Goal: Task Accomplishment & Management: Manage account settings

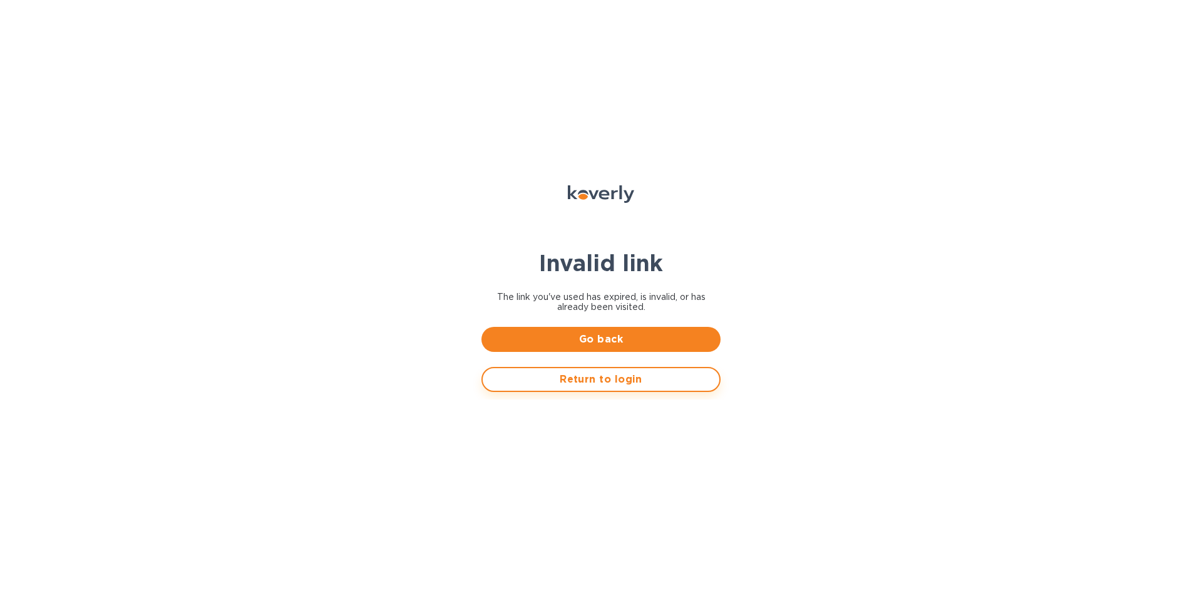
click at [602, 371] on button "Return to login" at bounding box center [600, 379] width 239 height 25
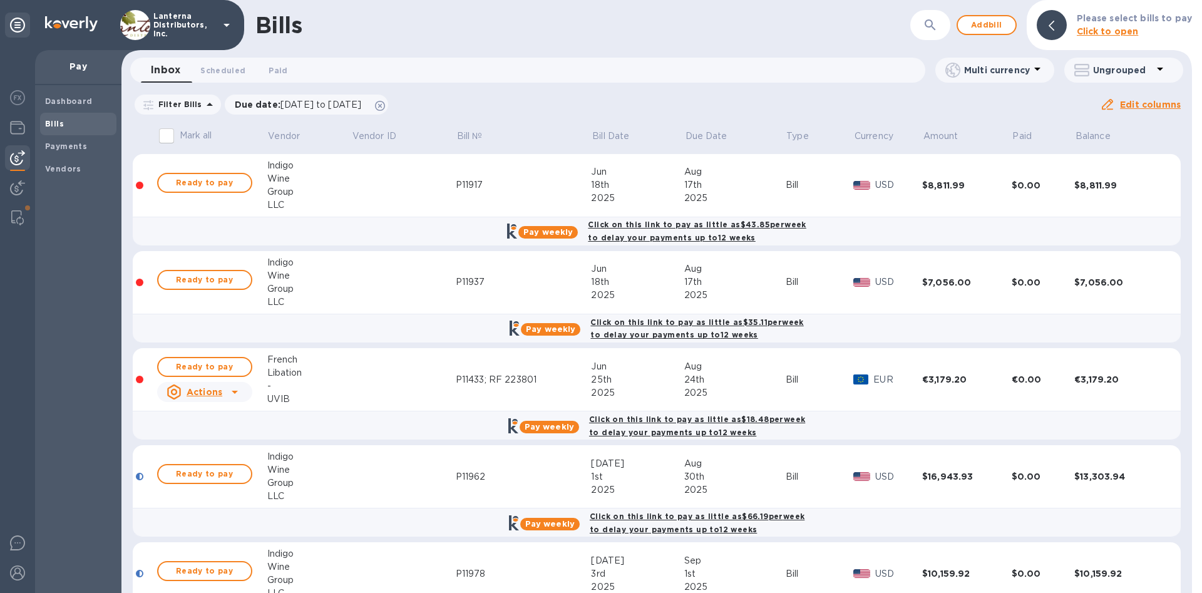
click at [1159, 69] on icon at bounding box center [1160, 69] width 6 height 3
click at [1159, 69] on div at bounding box center [601, 296] width 1202 height 593
click at [21, 217] on img at bounding box center [17, 217] width 13 height 15
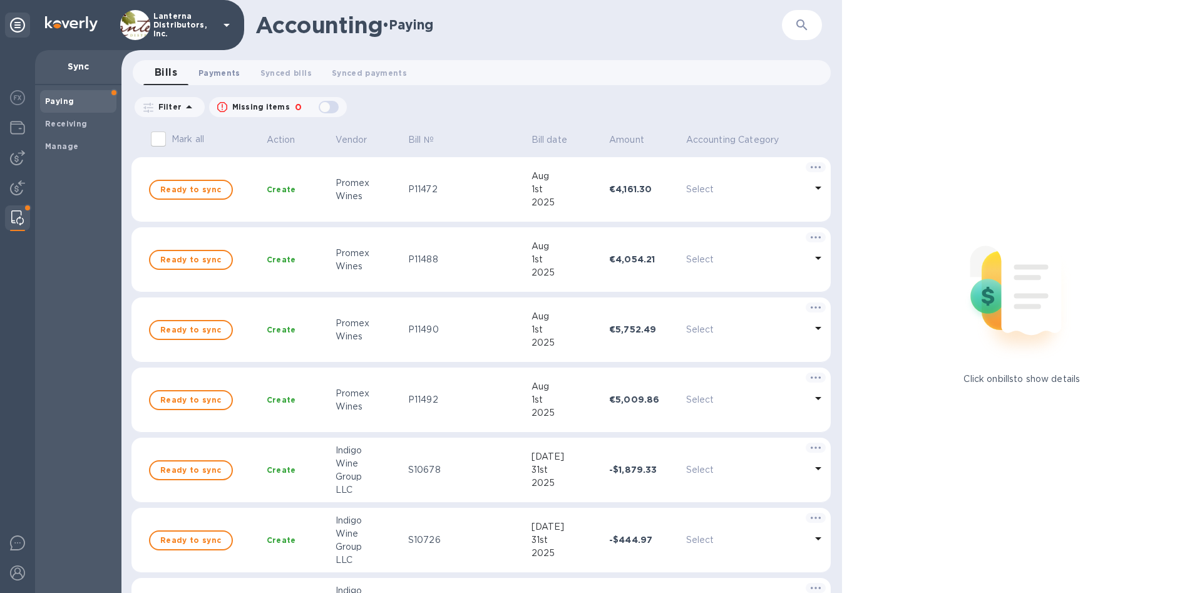
click at [215, 72] on span "Payments 0" at bounding box center [219, 72] width 42 height 13
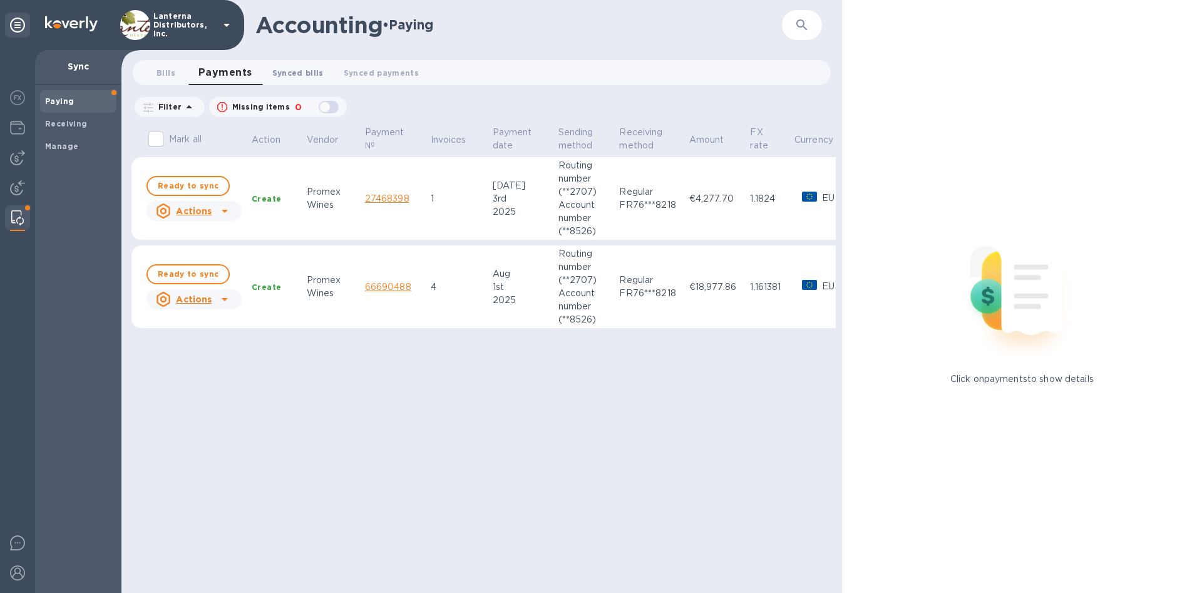
click at [322, 76] on span "Synced bills 0" at bounding box center [297, 72] width 51 height 13
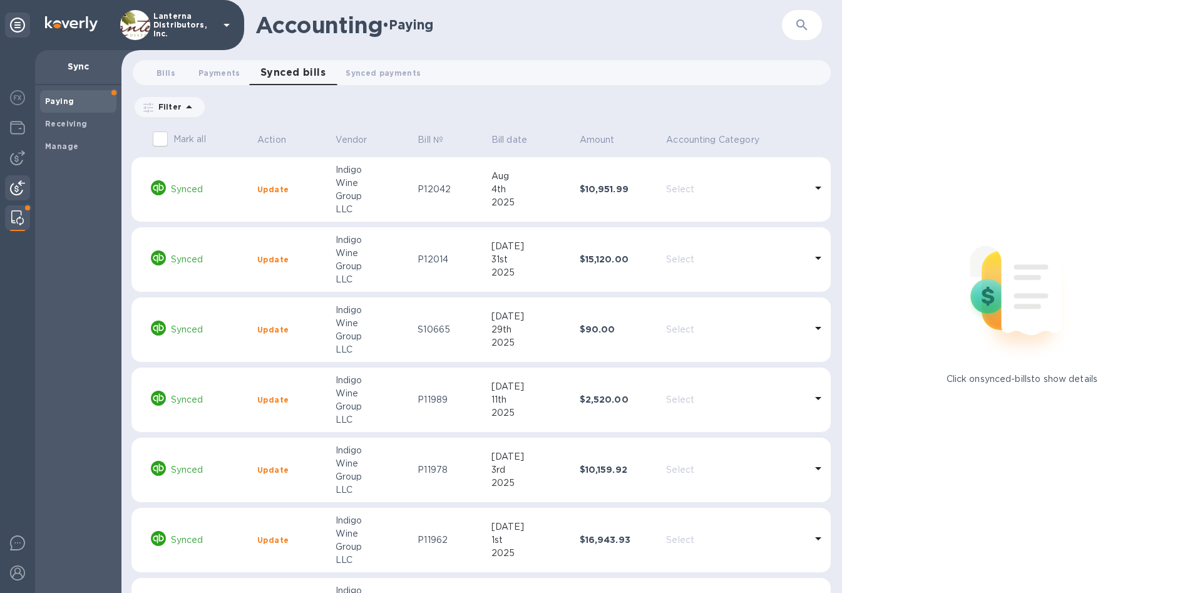
click at [23, 189] on img at bounding box center [17, 187] width 15 height 15
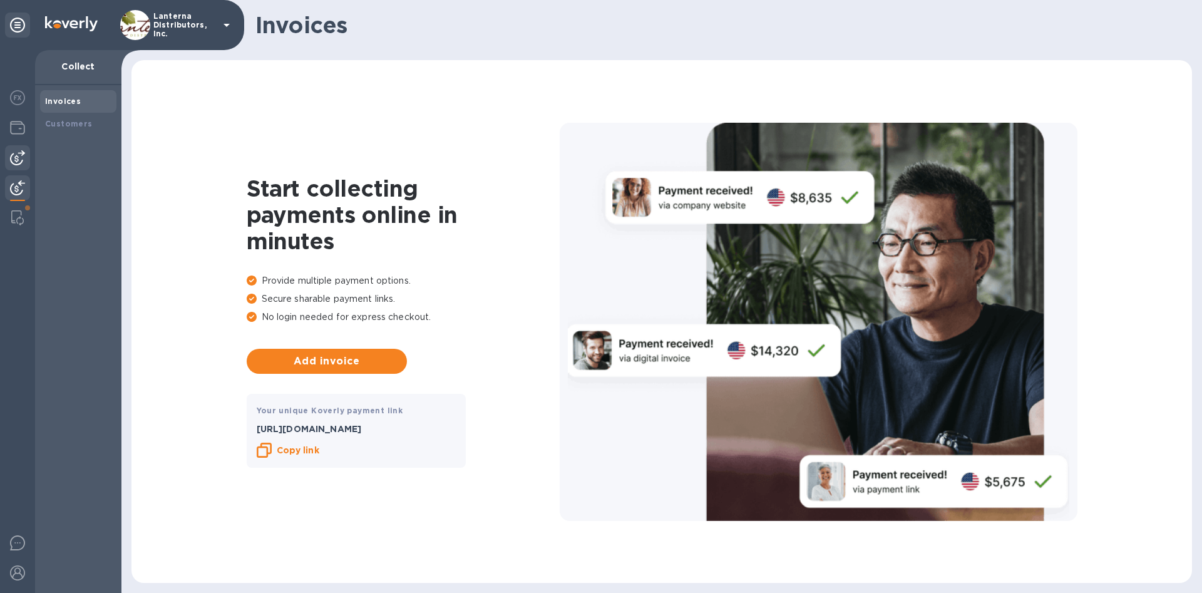
click at [18, 158] on img at bounding box center [17, 157] width 15 height 15
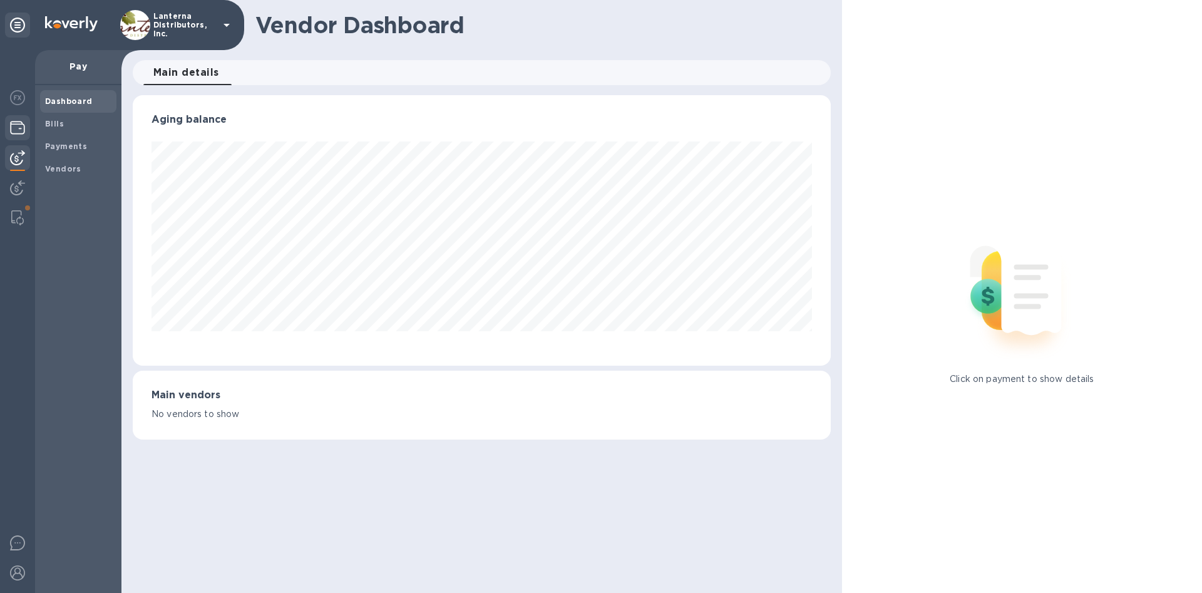
scroll to position [270, 697]
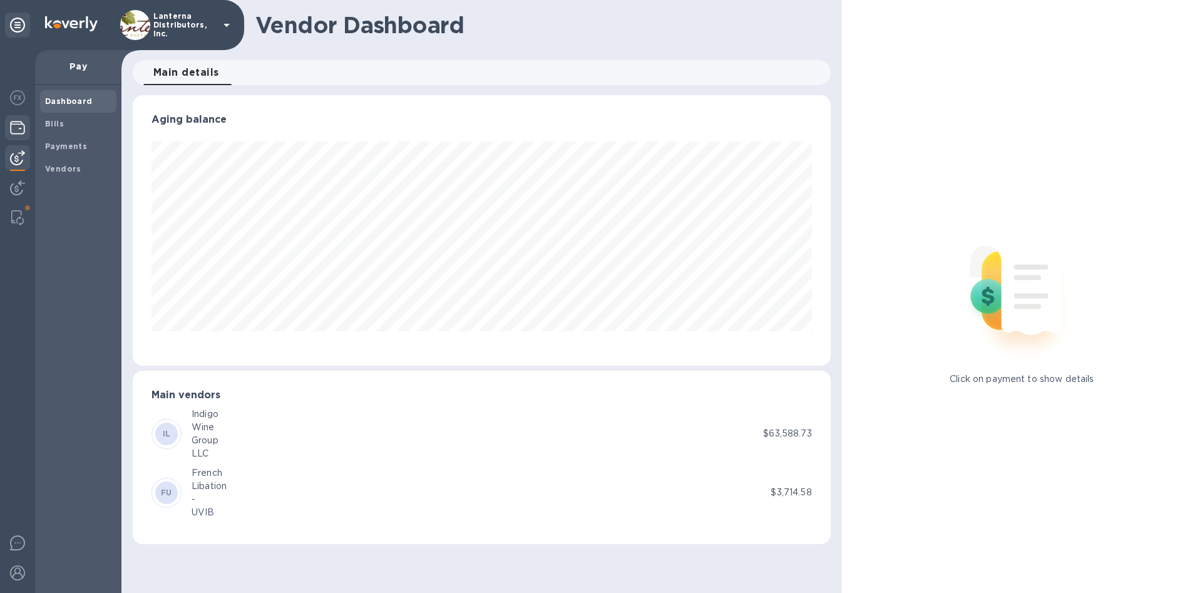
click at [19, 127] on img at bounding box center [17, 127] width 15 height 15
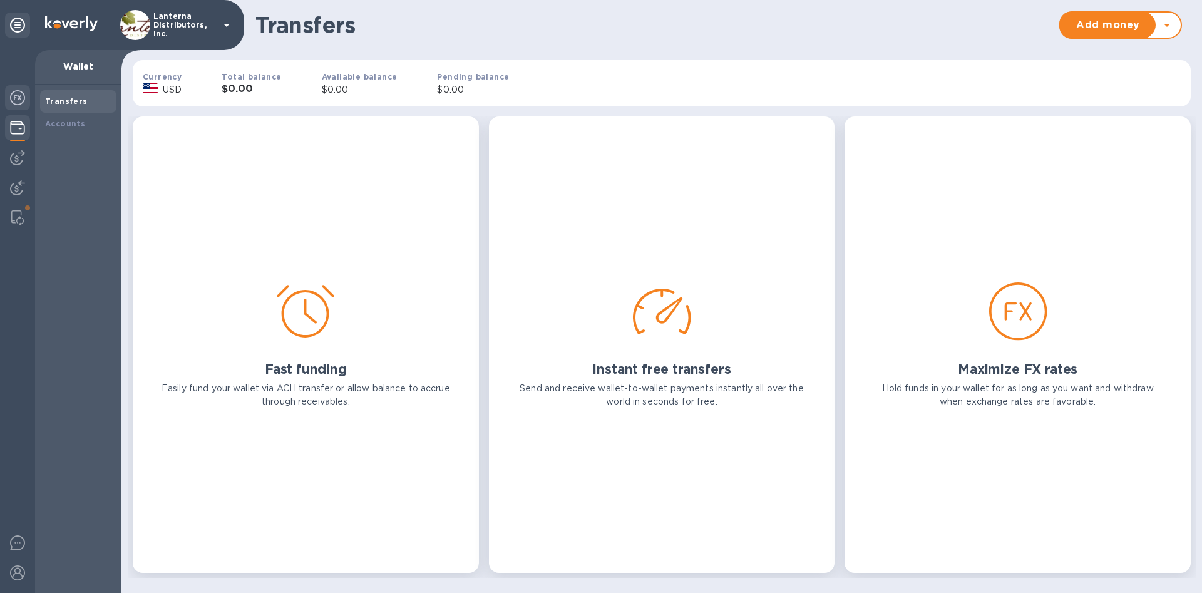
click at [16, 102] on img at bounding box center [17, 97] width 15 height 15
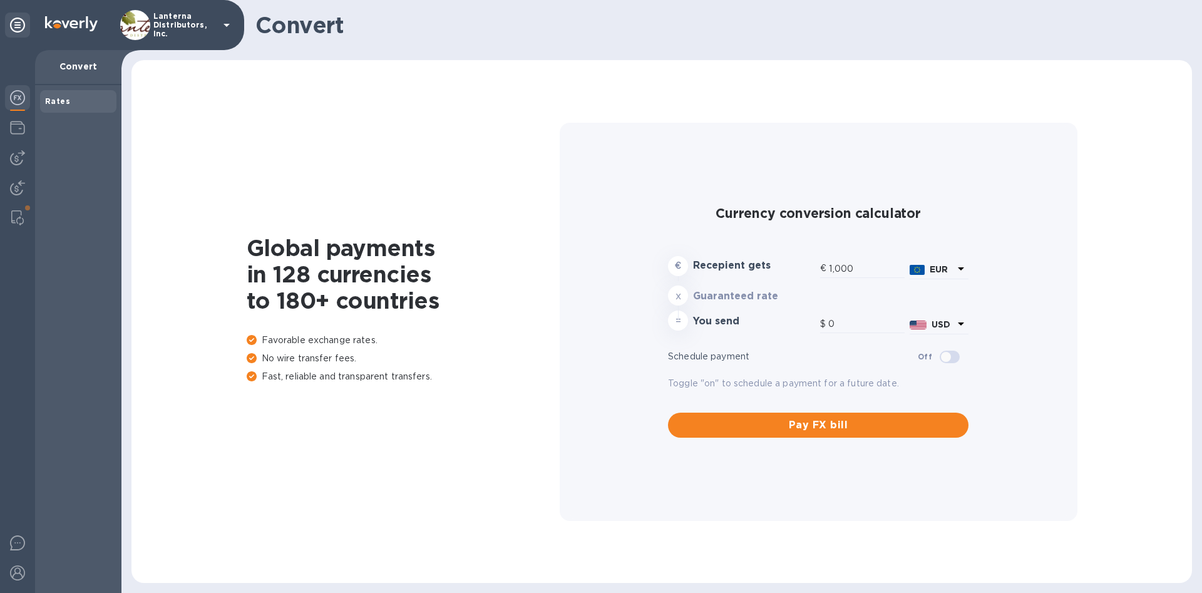
type input "1,168.3"
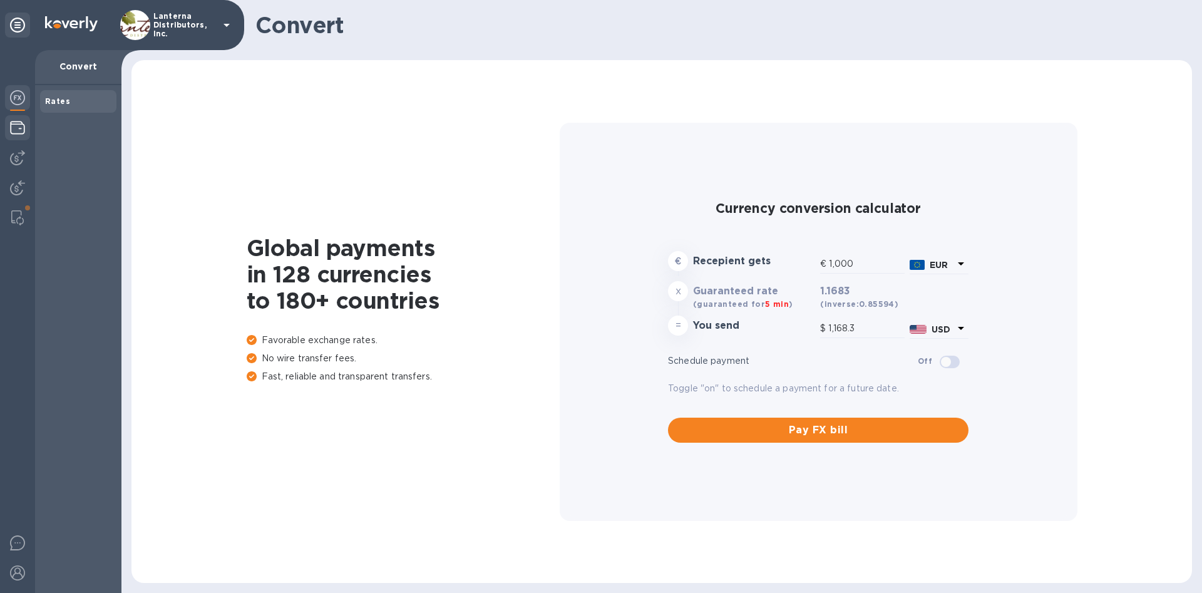
click at [16, 134] on img at bounding box center [17, 127] width 15 height 15
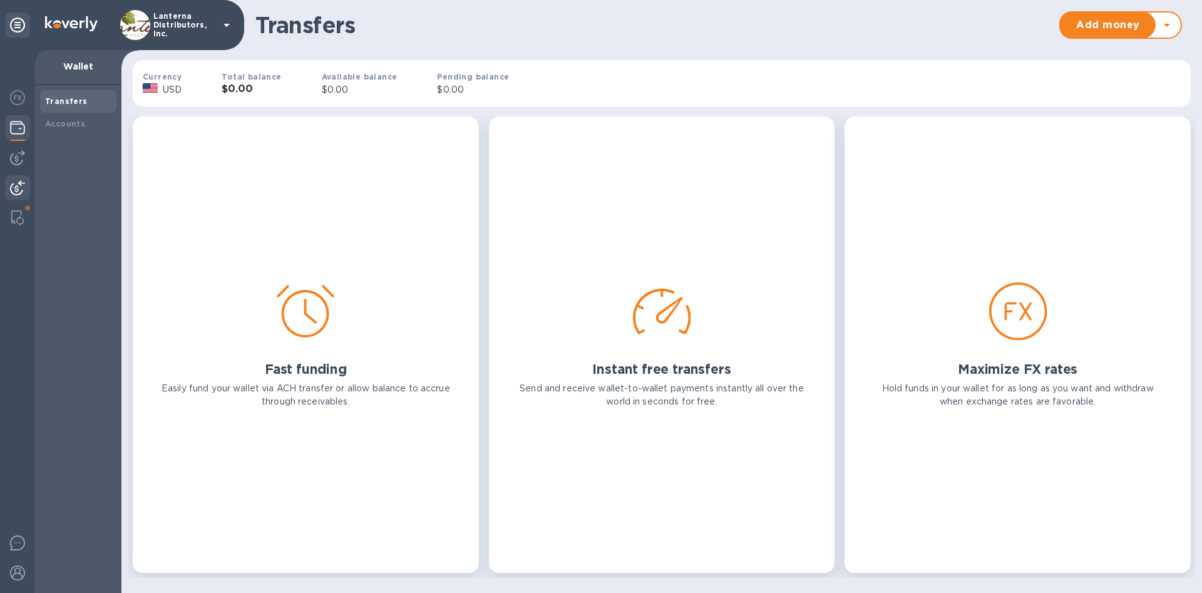
click at [16, 188] on img at bounding box center [17, 187] width 15 height 15
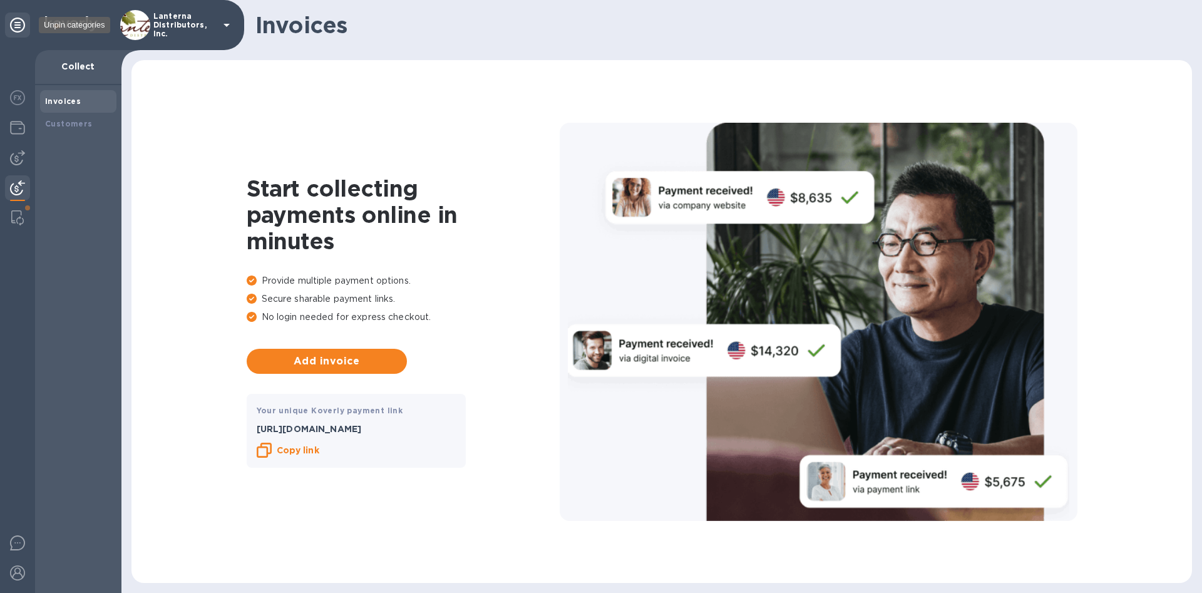
click at [18, 19] on icon at bounding box center [17, 25] width 15 height 15
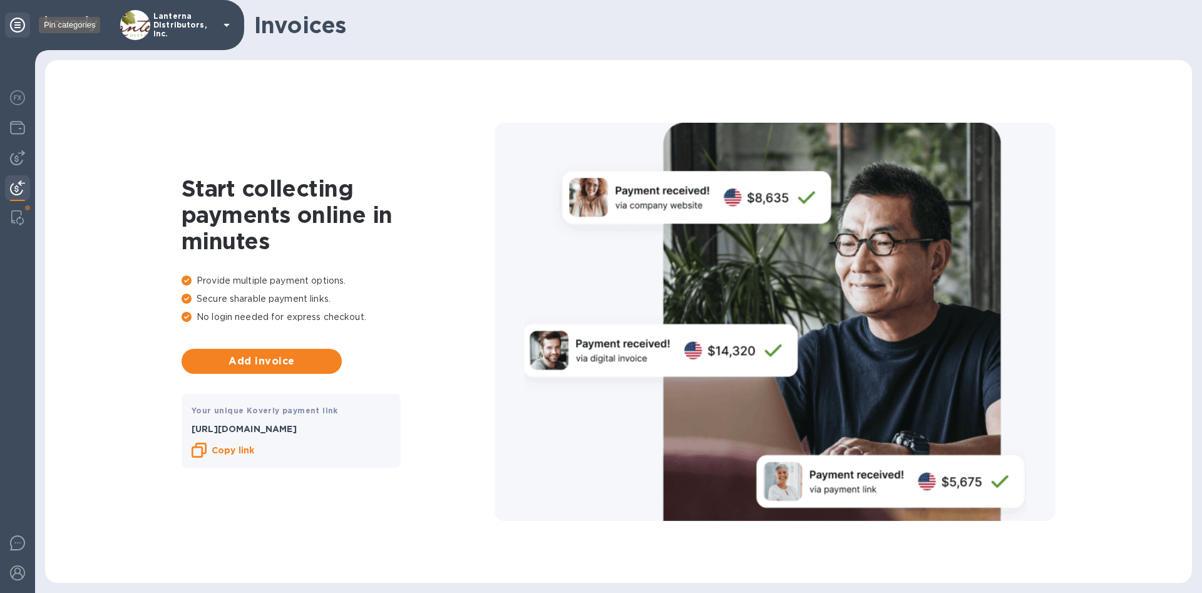
click at [18, 21] on icon at bounding box center [17, 25] width 15 height 15
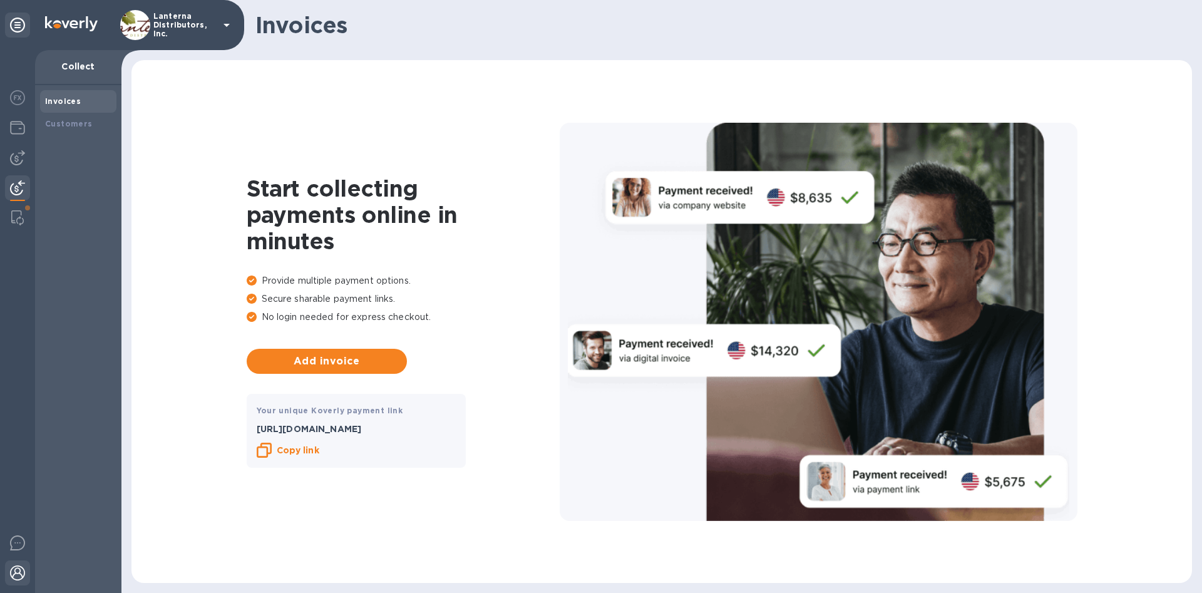
click at [21, 577] on img at bounding box center [17, 572] width 15 height 15
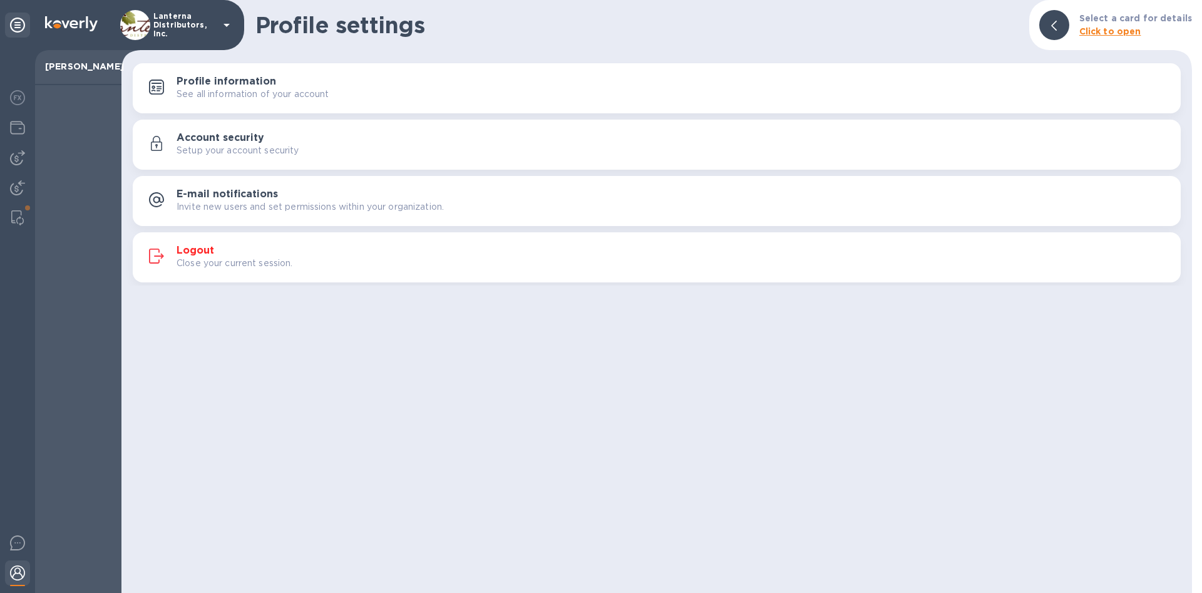
click at [198, 242] on button "Logout Close your current session." at bounding box center [657, 257] width 1048 height 50
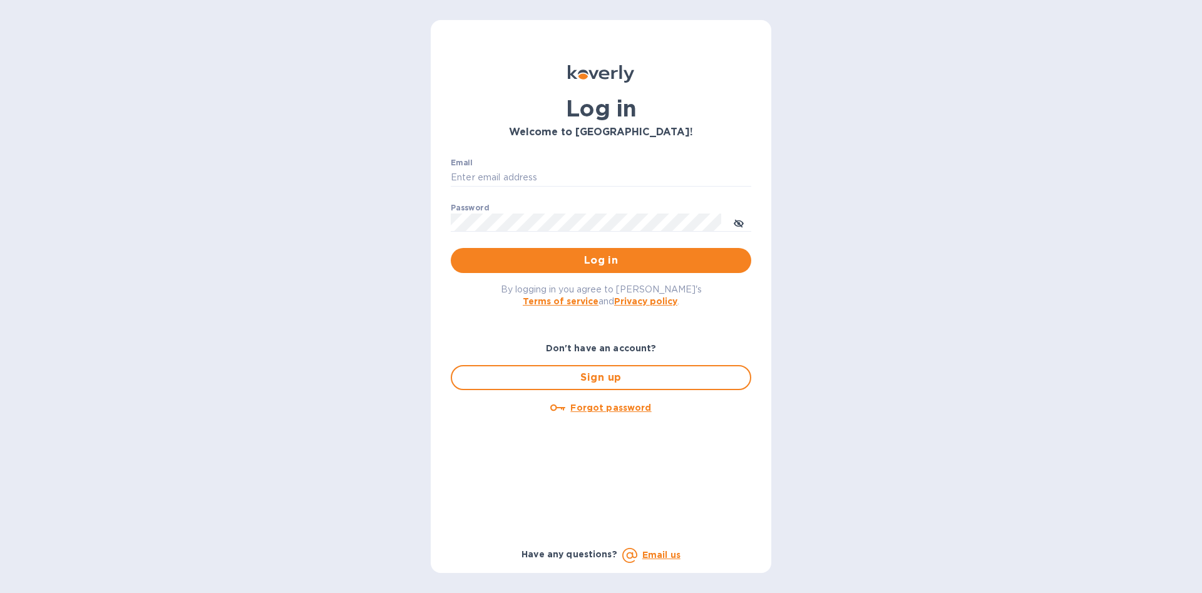
type input "khirsch@lanternawines.com"
click at [656, 264] on span "Log in" at bounding box center [601, 260] width 280 height 15
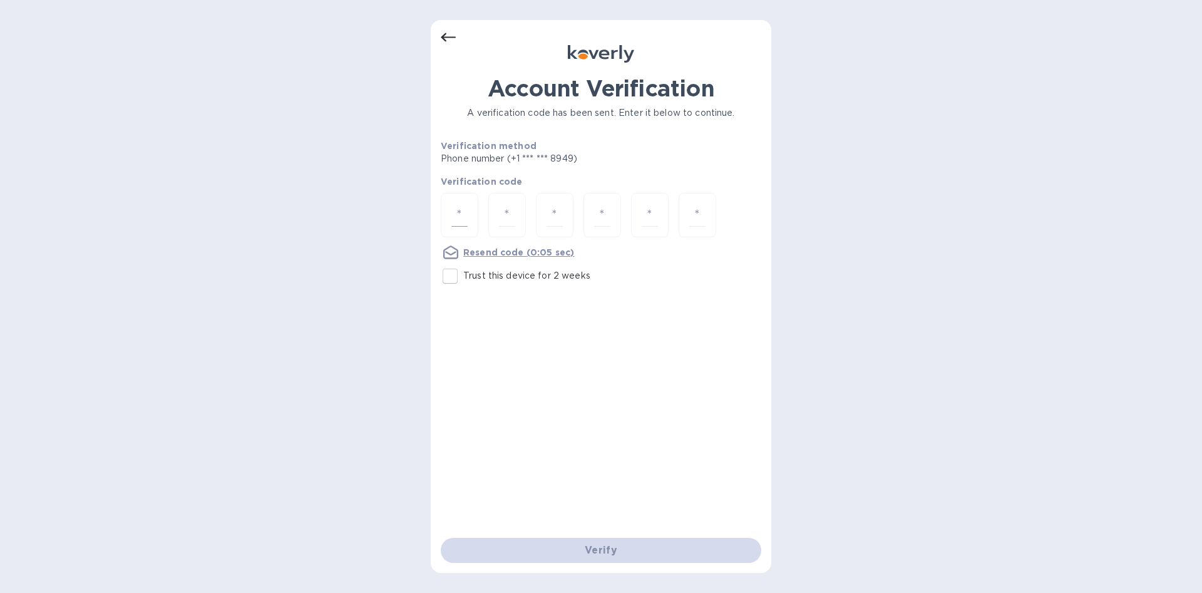
click at [461, 216] on input "number" at bounding box center [459, 214] width 16 height 23
type input "1"
type input "4"
type input "7"
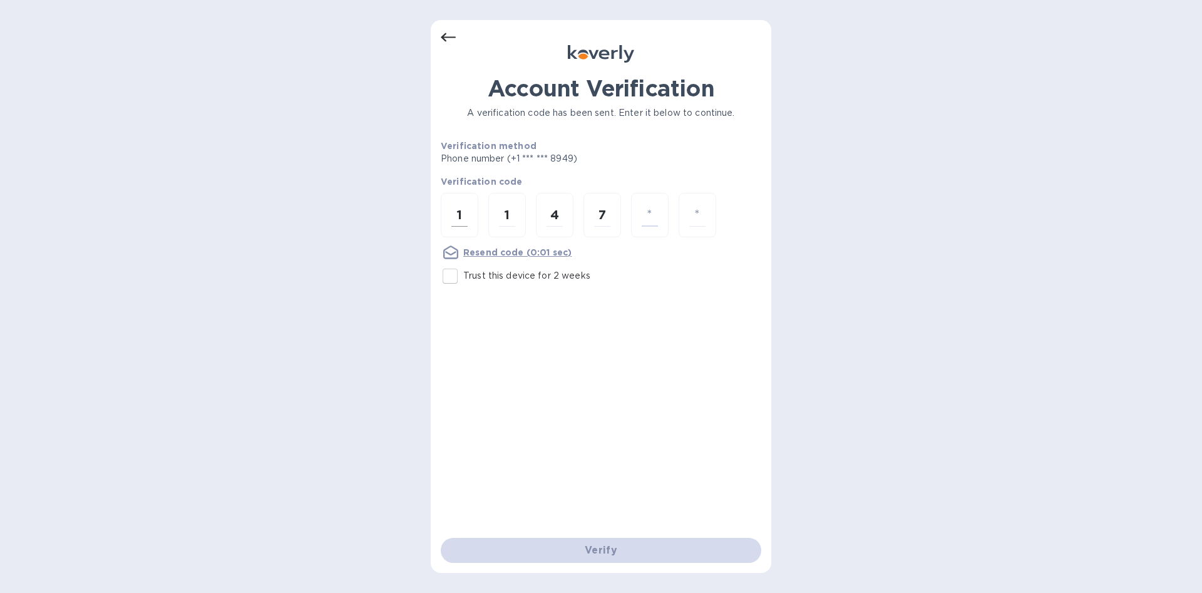
type input "2"
type input "3"
